Goal: Task Accomplishment & Management: Use online tool/utility

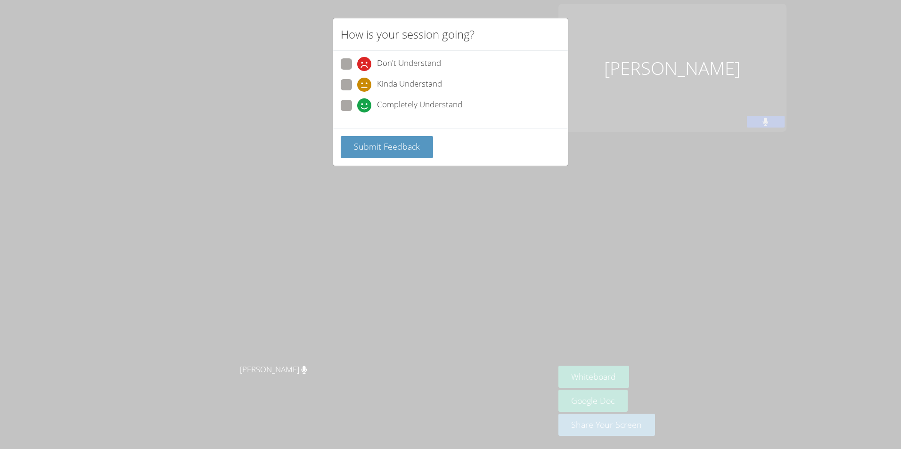
click at [412, 107] on span "Completely Understand" at bounding box center [419, 105] width 85 height 14
click at [365, 107] on input "Completely Understand" at bounding box center [361, 104] width 8 height 8
radio input "true"
